Goal: Navigation & Orientation: Find specific page/section

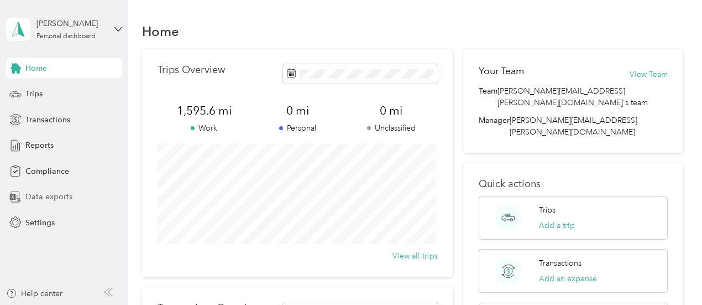
click at [48, 198] on span "Data exports" at bounding box center [48, 197] width 47 height 12
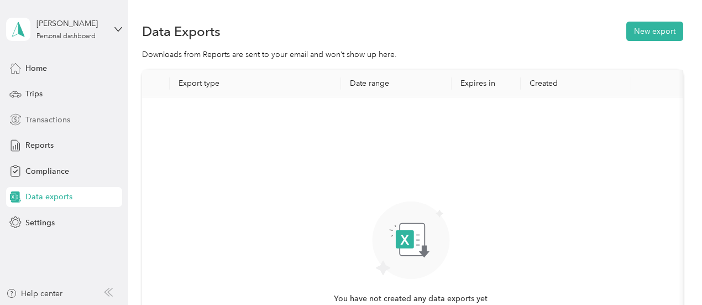
click at [33, 122] on span "Transactions" at bounding box center [47, 120] width 45 height 12
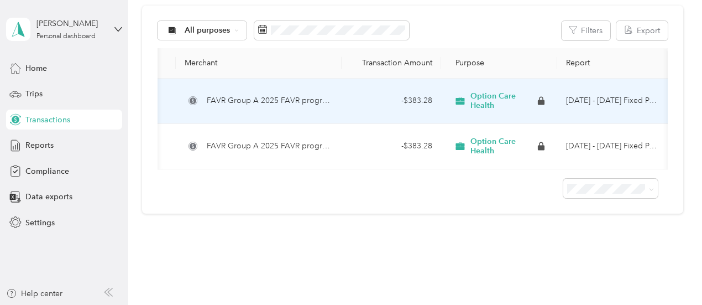
scroll to position [92, 0]
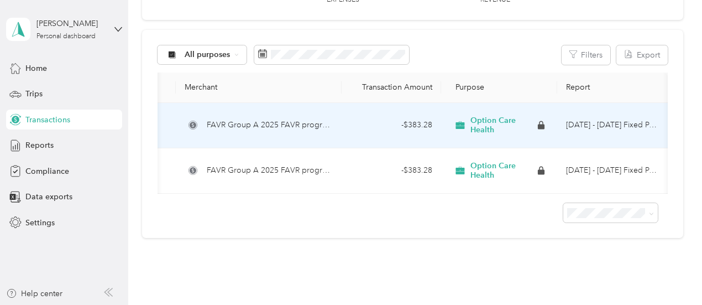
click at [279, 122] on span "FAVR Group A 2025 FAVR program" at bounding box center [270, 125] width 126 height 12
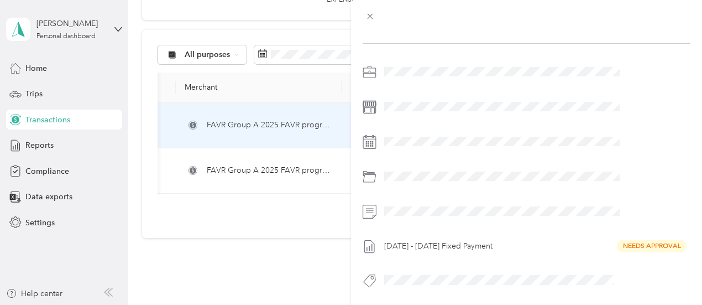
scroll to position [170, 0]
click at [315, 168] on div "This expense cannot be edited because it is either under review, approved, or p…" at bounding box center [351, 152] width 702 height 305
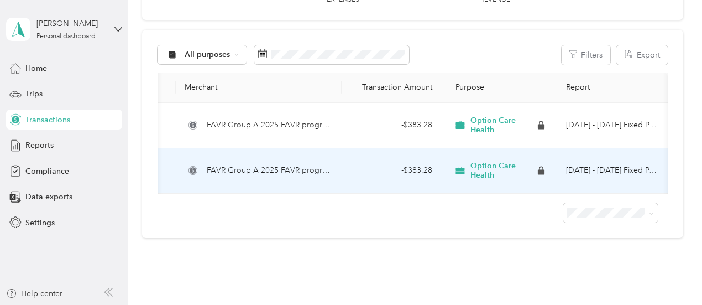
click at [304, 165] on span "FAVR Group A 2025 FAVR program" at bounding box center [270, 170] width 126 height 12
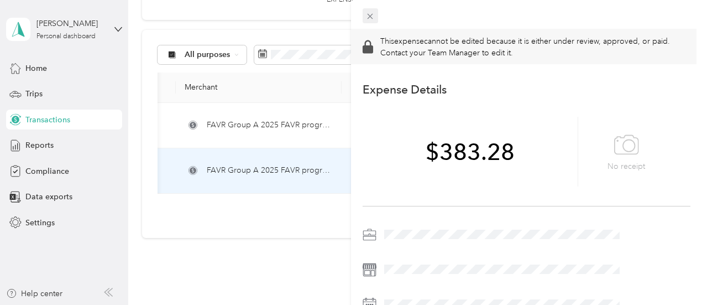
click at [375, 17] on icon at bounding box center [370, 16] width 9 height 9
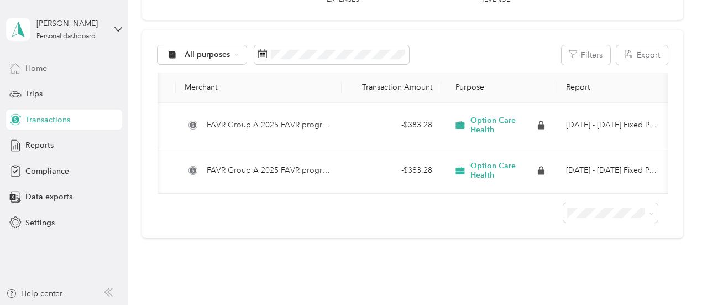
click at [35, 70] on span "Home" at bounding box center [36, 68] width 22 height 12
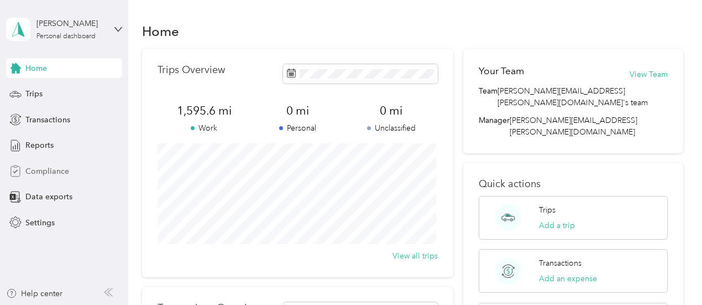
click at [31, 177] on div "Compliance" at bounding box center [64, 171] width 116 height 20
